Goal: Check status: Check status

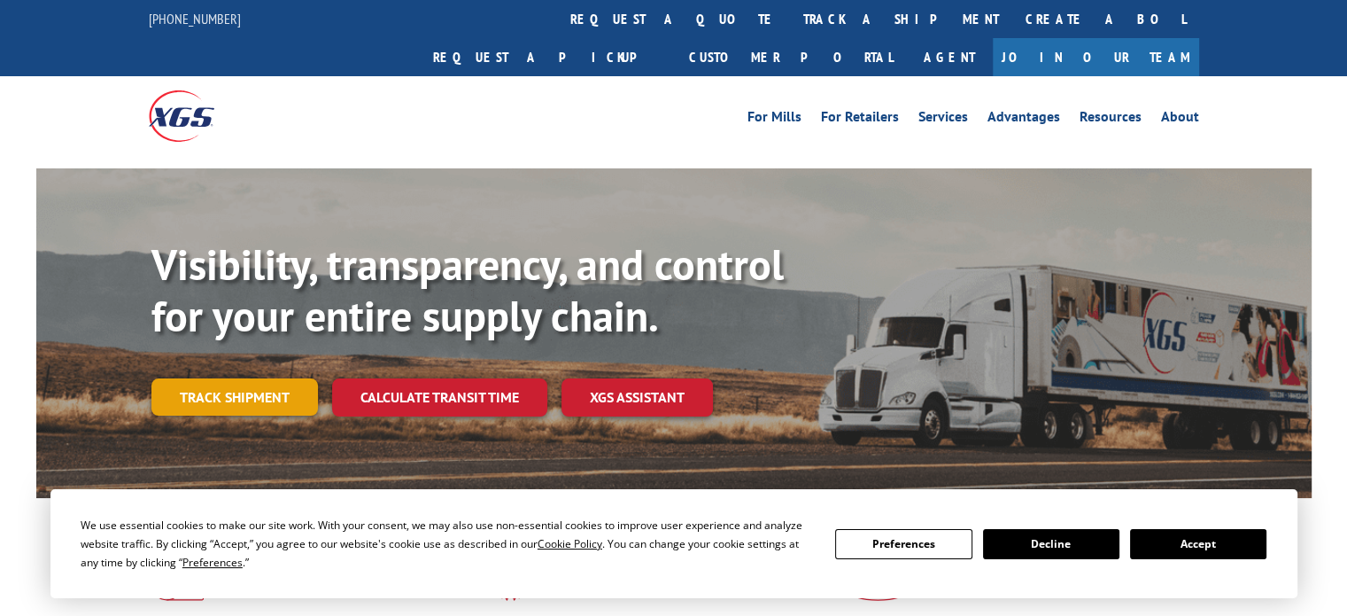
click at [212, 378] on link "Track shipment" at bounding box center [234, 396] width 167 height 37
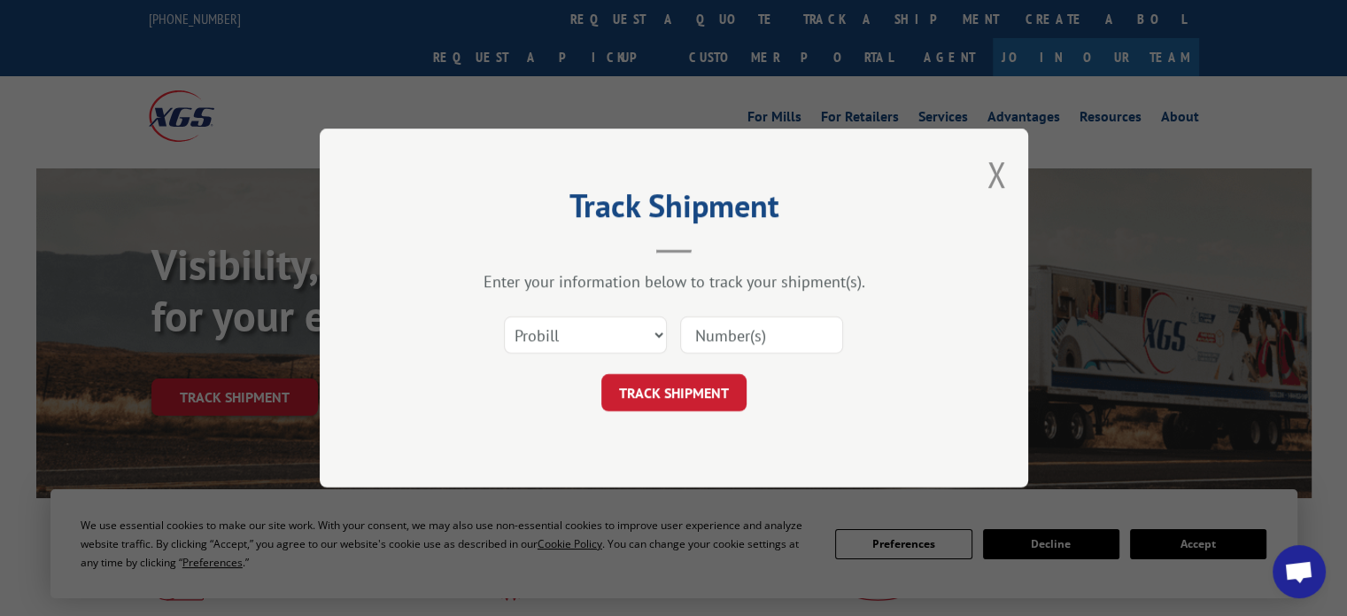
paste input "6200034582"
type input "6200034582"
click at [675, 384] on button "TRACK SHIPMENT" at bounding box center [673, 392] width 145 height 37
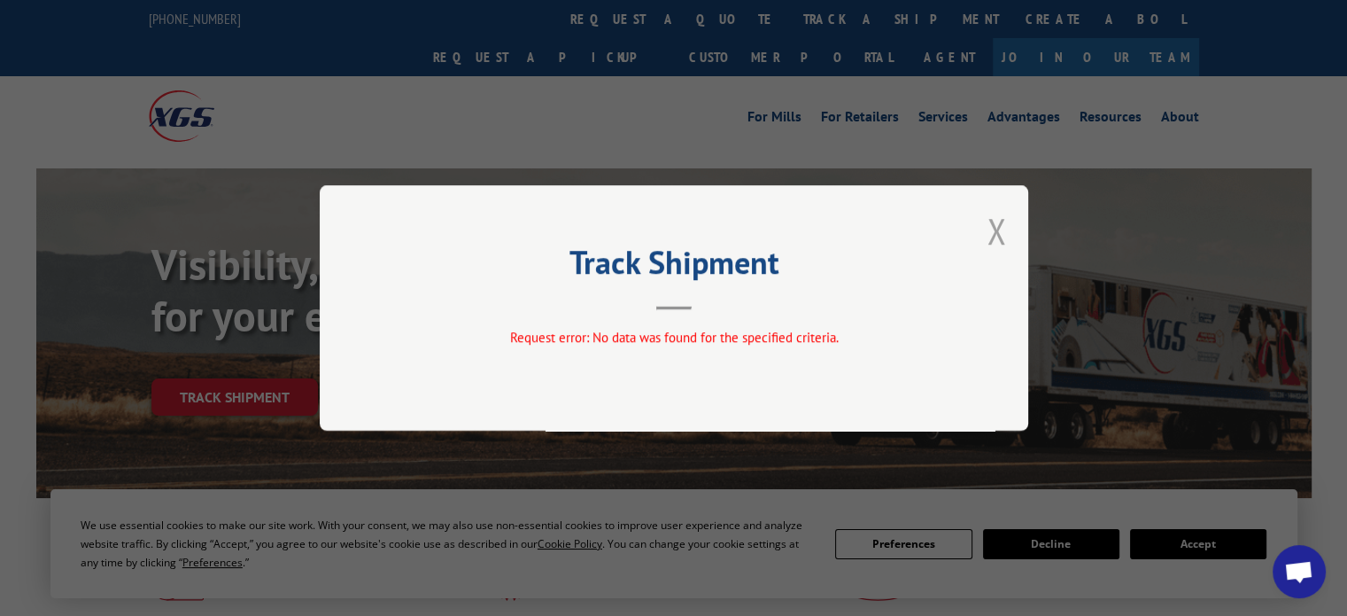
click at [992, 233] on button "Close modal" at bounding box center [996, 230] width 19 height 47
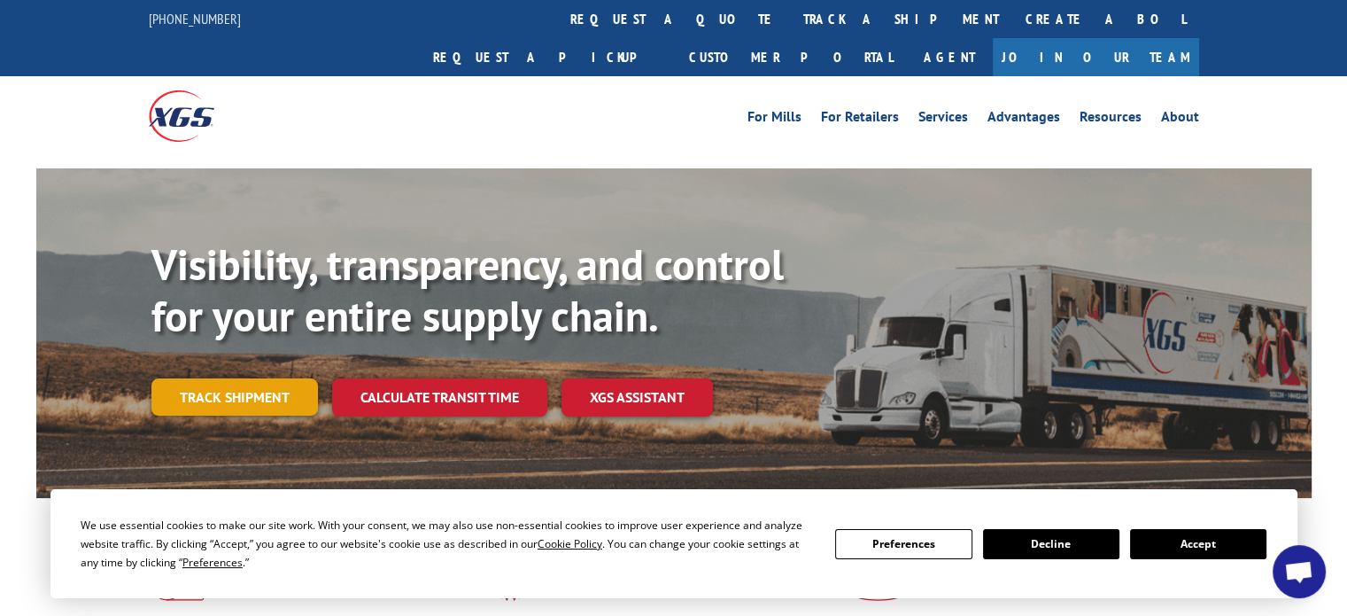
click at [222, 378] on link "Track shipment" at bounding box center [234, 396] width 167 height 37
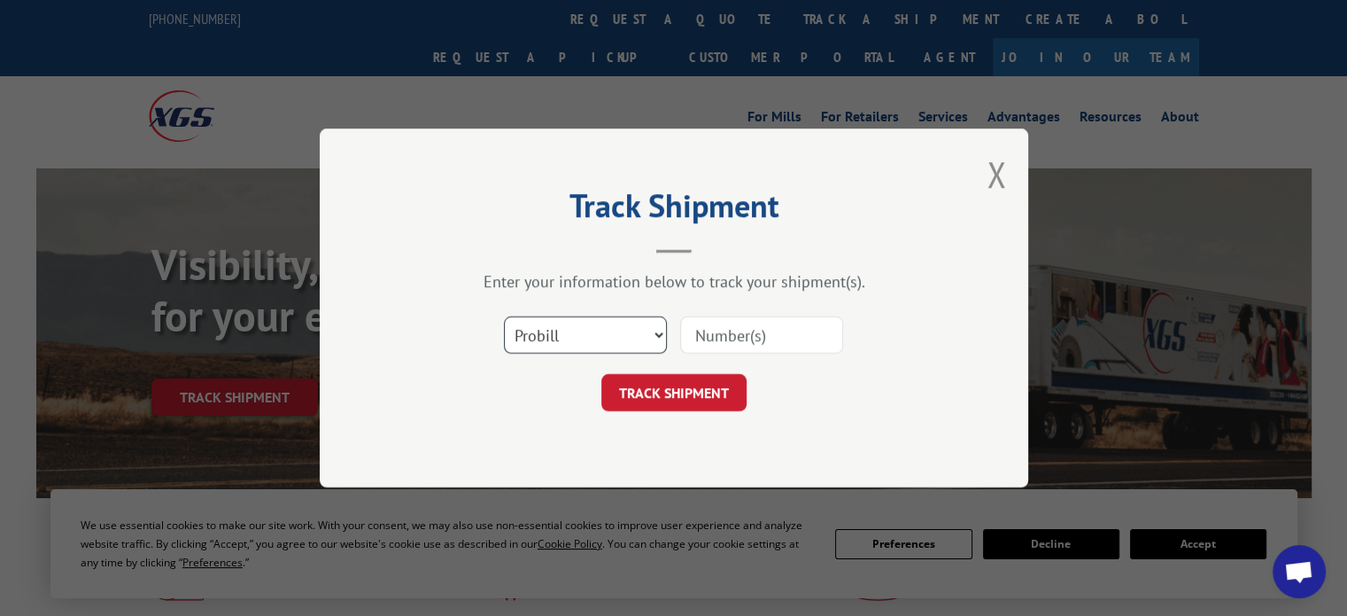
click at [649, 343] on select "Select category... Probill BOL PO" at bounding box center [585, 334] width 163 height 37
select select "bol"
click at [504, 316] on select "Select category... Probill BOL PO" at bounding box center [585, 334] width 163 height 37
paste input "6200034582"
type input "6200034582"
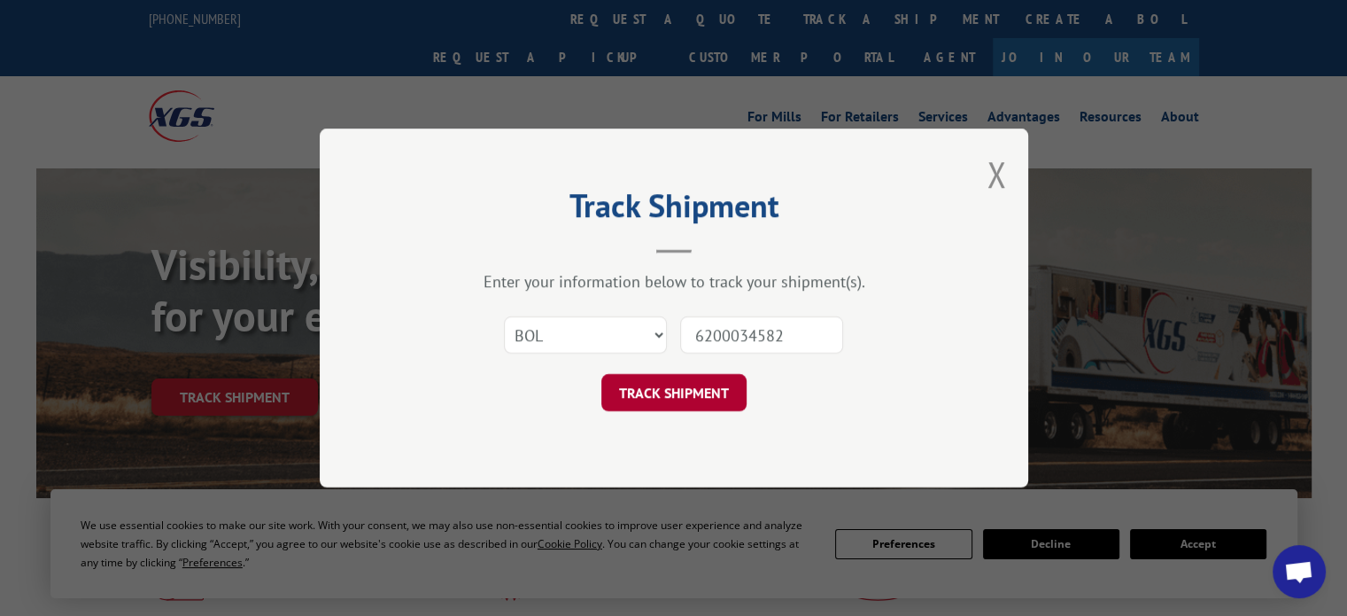
click at [671, 379] on button "TRACK SHIPMENT" at bounding box center [673, 392] width 145 height 37
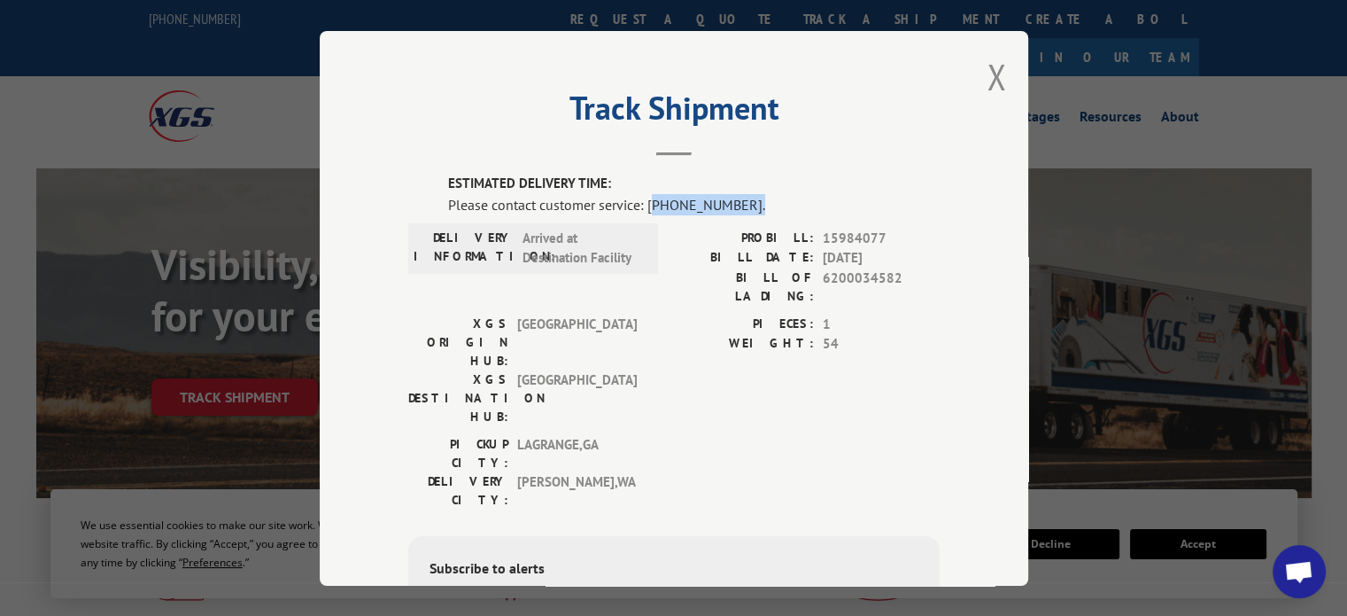
drag, startPoint x: 645, startPoint y: 200, endPoint x: 744, endPoint y: 204, distance: 99.3
click at [744, 204] on div "Please contact customer service: [PHONE_NUMBER]." at bounding box center [694, 203] width 492 height 21
drag, startPoint x: 725, startPoint y: 209, endPoint x: 739, endPoint y: 211, distance: 13.4
click at [726, 209] on div "Please contact customer service: [PHONE_NUMBER]." at bounding box center [694, 203] width 492 height 21
drag, startPoint x: 761, startPoint y: 203, endPoint x: 751, endPoint y: 231, distance: 30.0
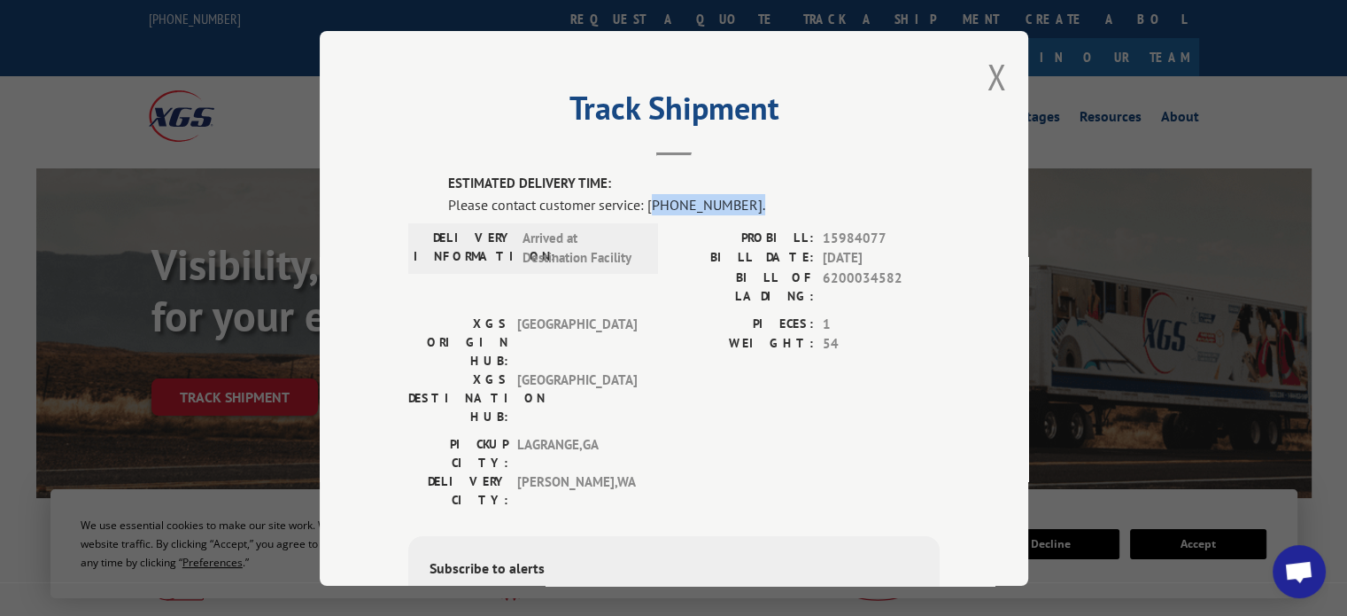
click at [762, 203] on div "Please contact customer service: [PHONE_NUMBER]." at bounding box center [694, 203] width 492 height 21
click at [757, 239] on label "PROBILL:" at bounding box center [744, 238] width 140 height 20
drag, startPoint x: 729, startPoint y: 201, endPoint x: 640, endPoint y: 203, distance: 89.5
click at [640, 203] on div "Please contact customer service: [PHONE_NUMBER]." at bounding box center [694, 203] width 492 height 21
copy div "[PHONE_NUMBER]"
